Goal: Task Accomplishment & Management: Manage account settings

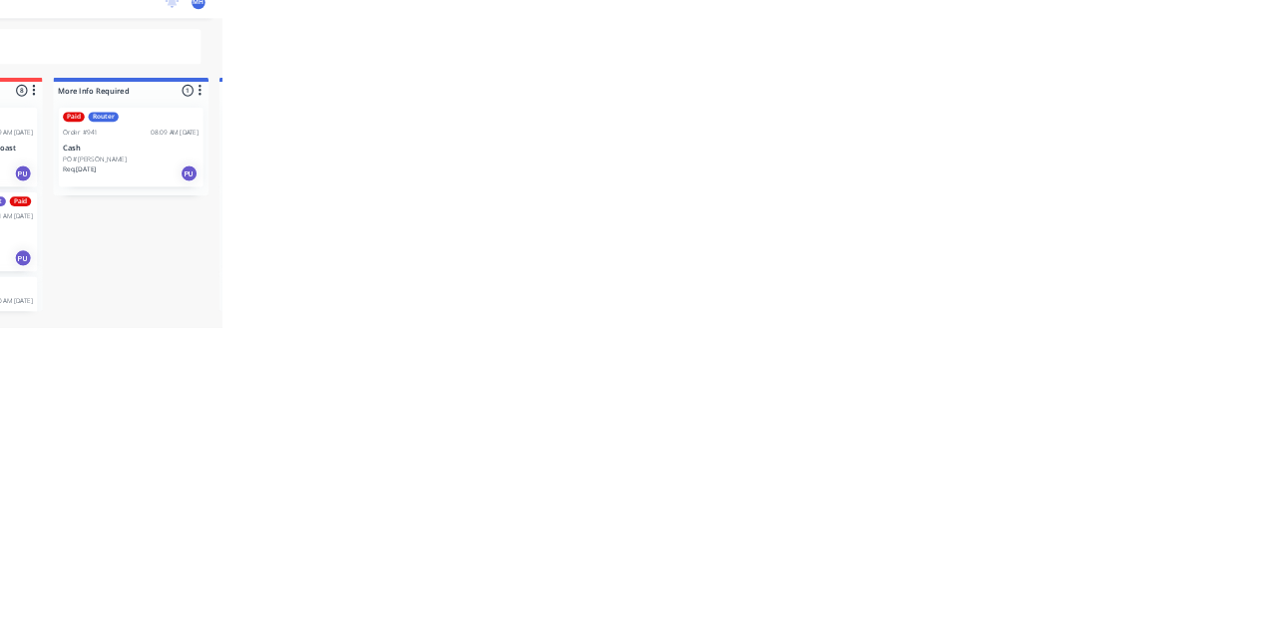
scroll to position [1492, 0]
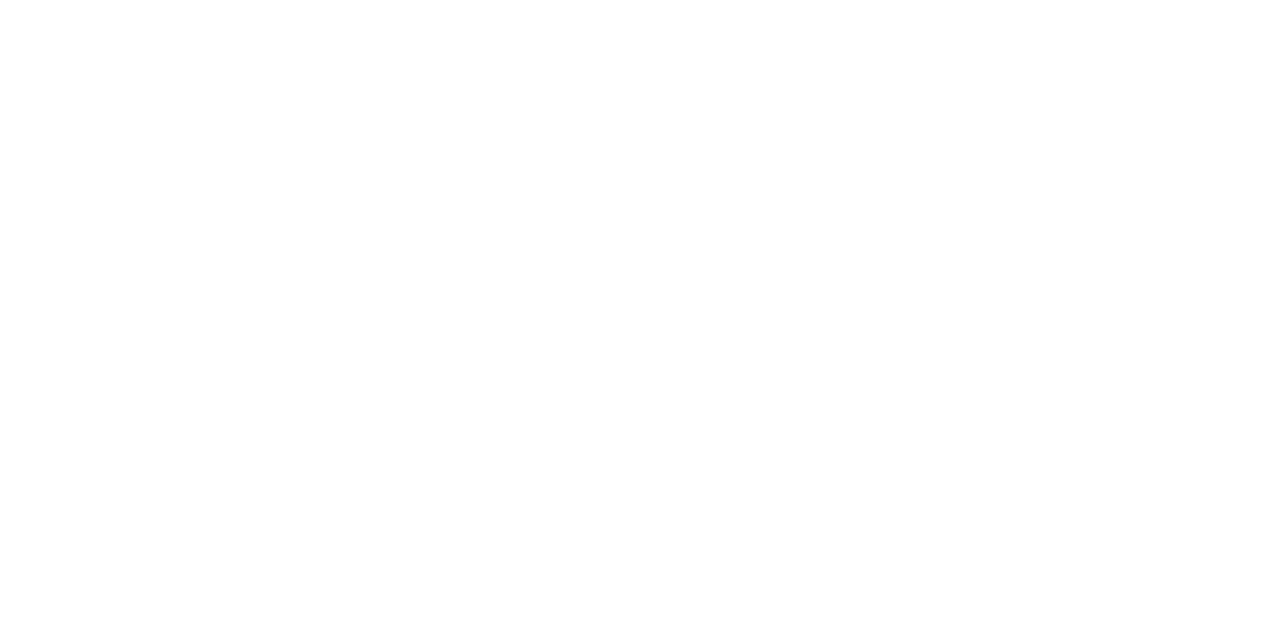
click at [264, 281] on button "Tracking" at bounding box center [170, 274] width 190 height 50
click at [264, 172] on button "Collaborate" at bounding box center [170, 175] width 190 height 50
click at [538, 339] on p "AstraZenecastickerbox..pdf" at bounding box center [456, 338] width 164 height 17
